Goal: Navigation & Orientation: Find specific page/section

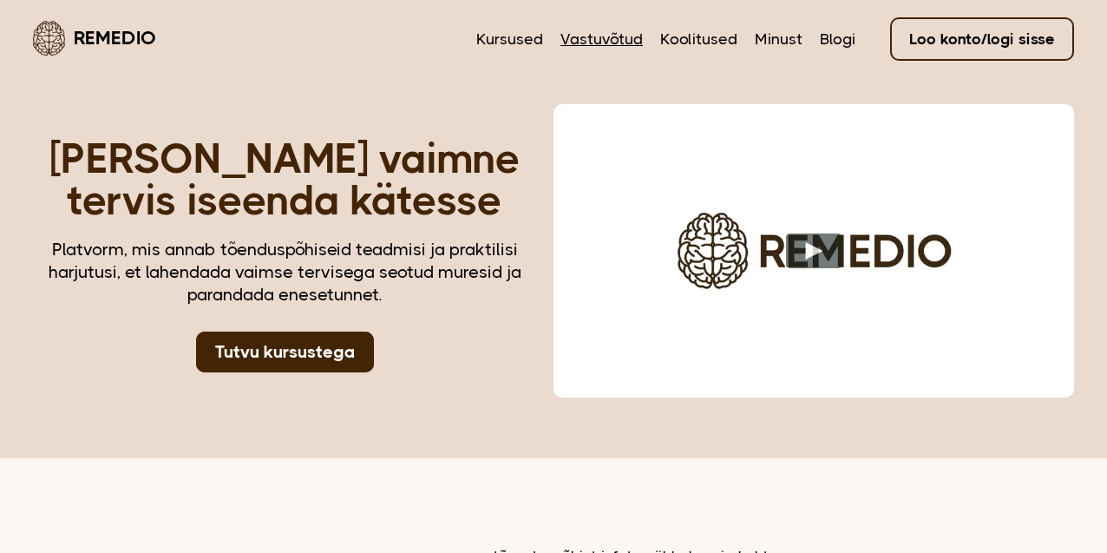
click at [601, 36] on link "Vastuvõtud" at bounding box center [602, 39] width 82 height 23
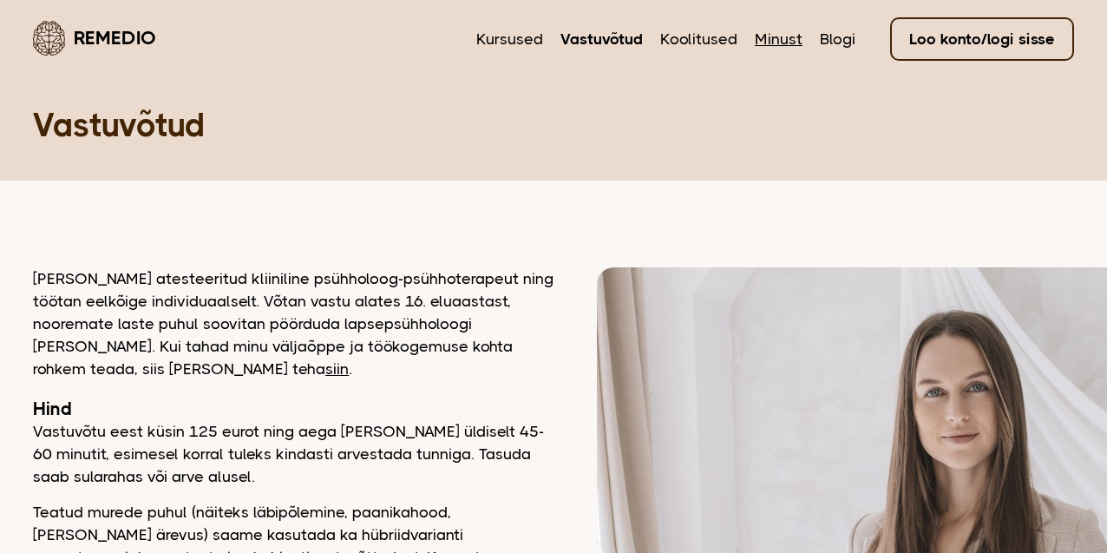
click at [771, 47] on link "Minust" at bounding box center [779, 39] width 48 height 23
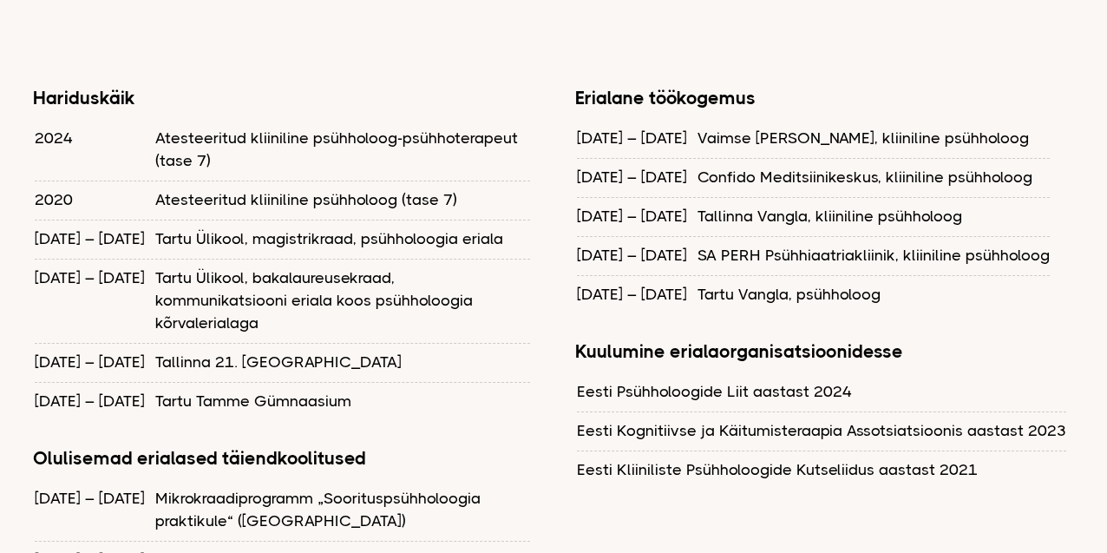
scroll to position [1546, 0]
